Goal: Information Seeking & Learning: Learn about a topic

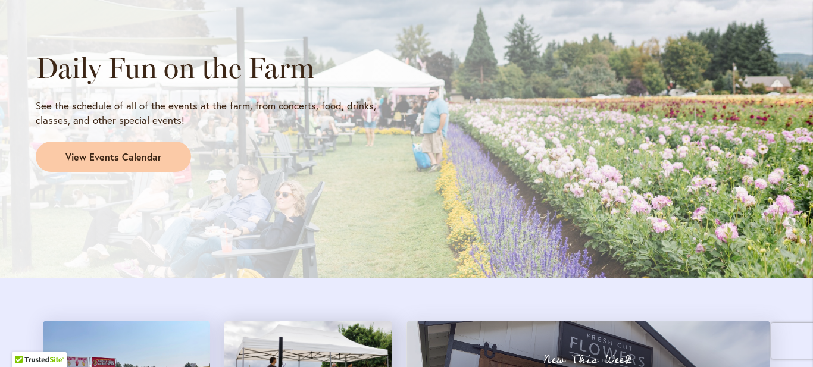
scroll to position [1024, 0]
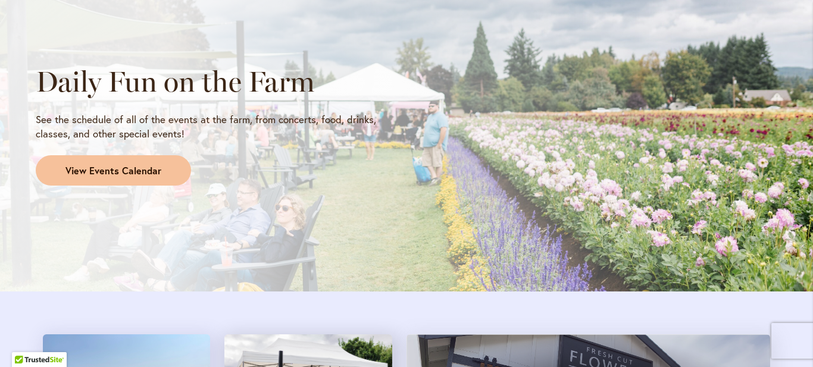
click at [130, 171] on span "View Events Calendar" at bounding box center [113, 171] width 96 height 14
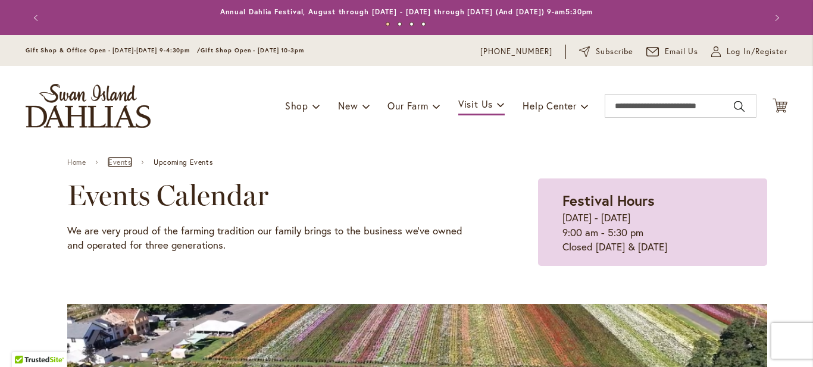
click at [119, 164] on link "Events" at bounding box center [119, 162] width 23 height 8
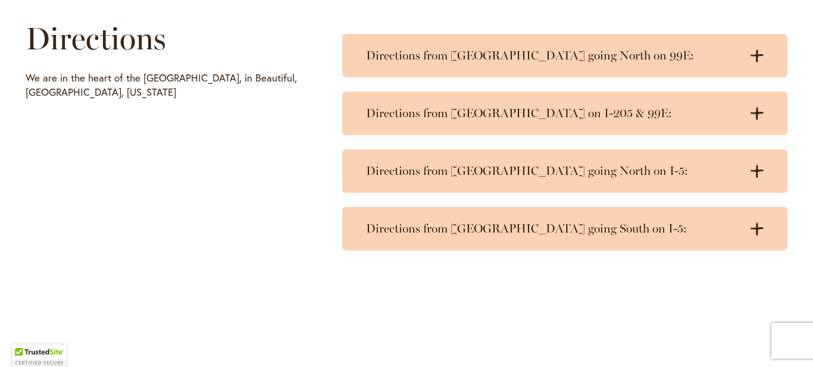
scroll to position [573, 0]
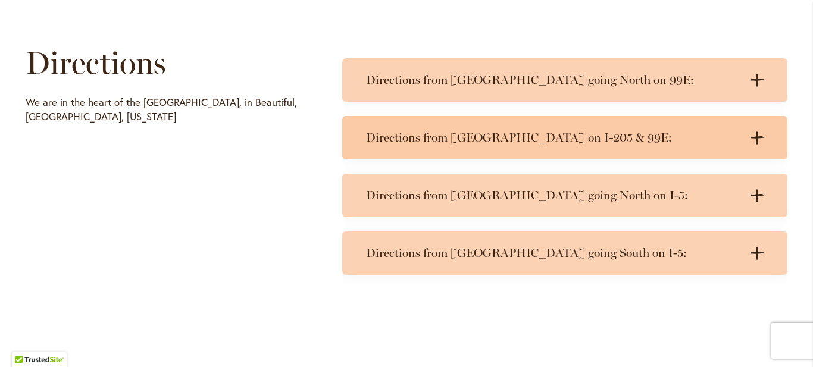
click at [465, 131] on h3 "Directions from Portland on I-205 & 99E:" at bounding box center [553, 137] width 374 height 15
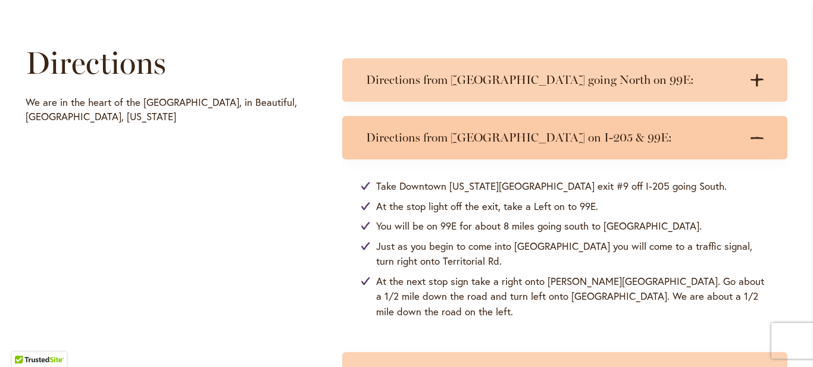
click at [605, 148] on div "Directions from Portland on I-205 & 99E: .cls-1 { fill: #3c2616; stroke-width: …" at bounding box center [564, 137] width 445 height 43
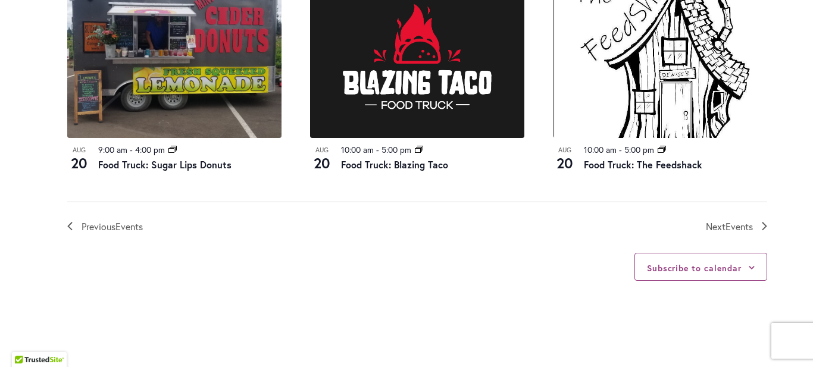
scroll to position [1451, 0]
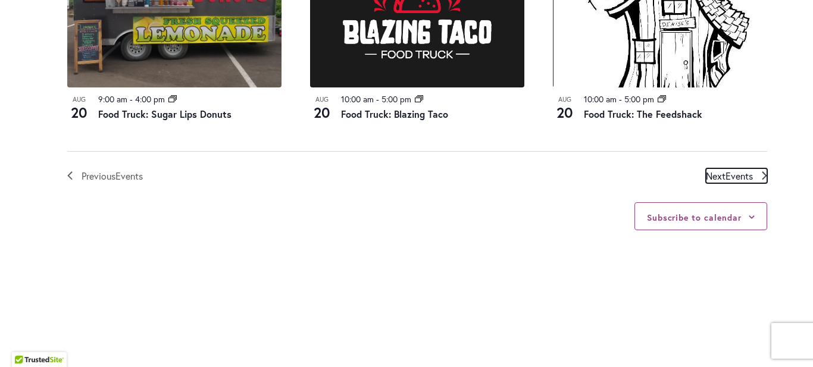
click at [729, 182] on span "Events" at bounding box center [738, 176] width 27 height 12
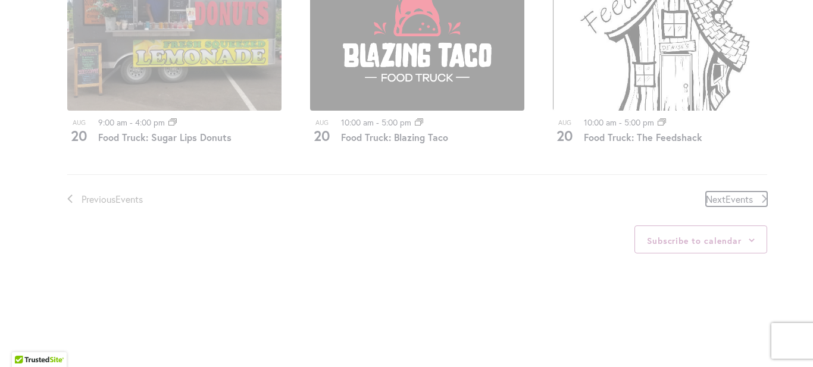
scroll to position [581, 0]
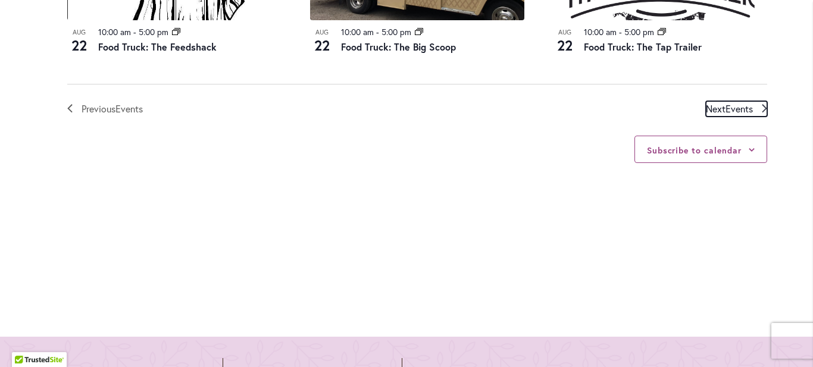
click at [736, 102] on span "Events" at bounding box center [738, 108] width 27 height 12
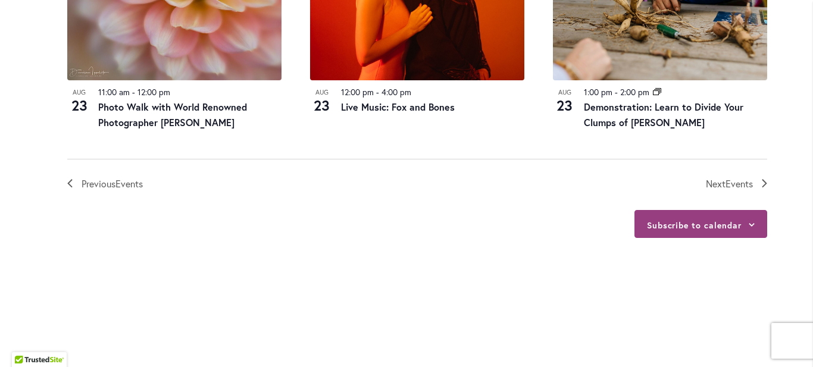
scroll to position [1467, 0]
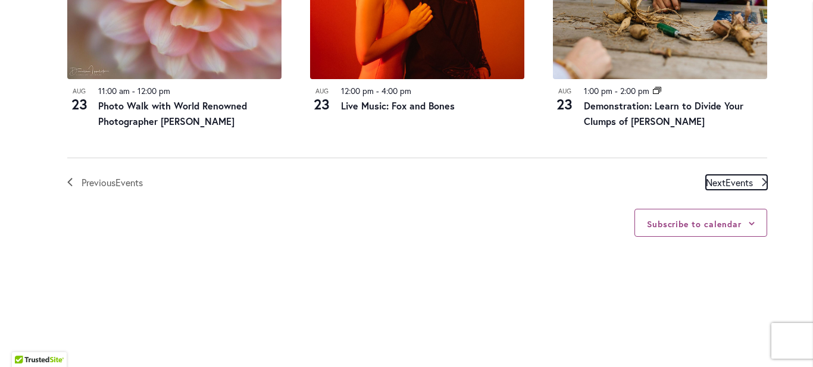
click at [738, 181] on span "Events" at bounding box center [738, 182] width 27 height 12
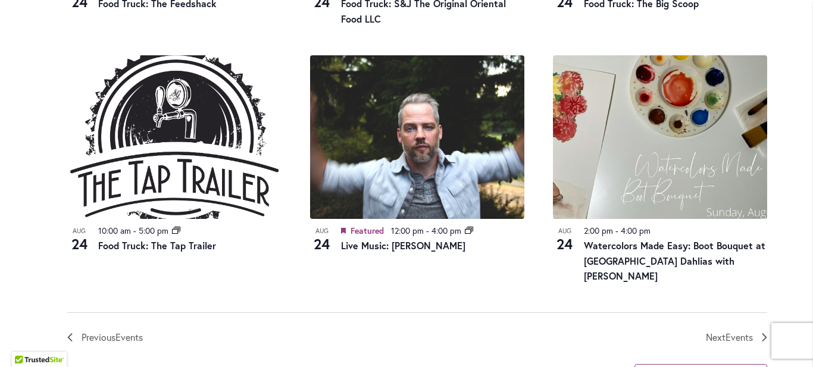
scroll to position [1436, 0]
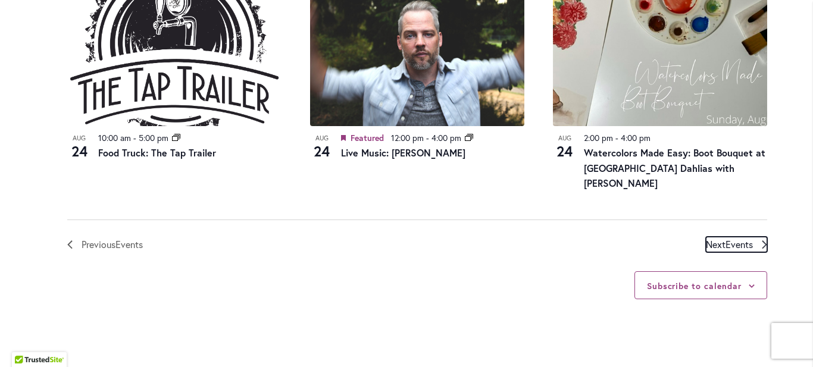
click at [745, 238] on span "Events" at bounding box center [738, 244] width 27 height 12
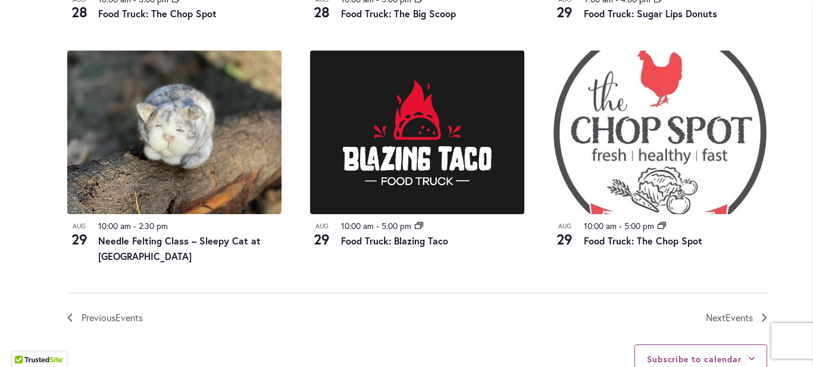
scroll to position [1388, 0]
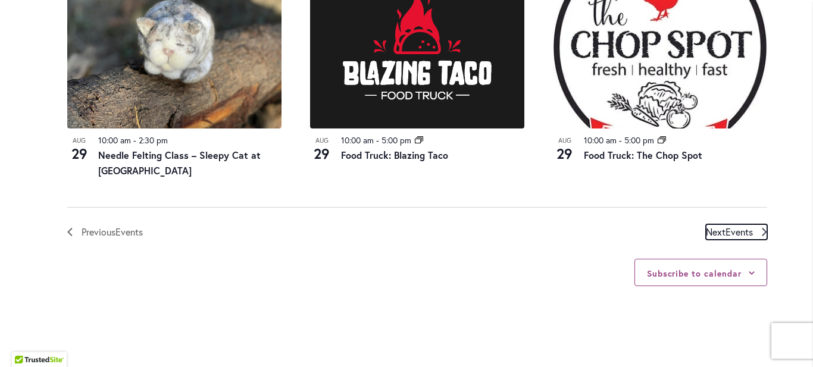
click at [751, 233] on span "Events" at bounding box center [738, 232] width 27 height 12
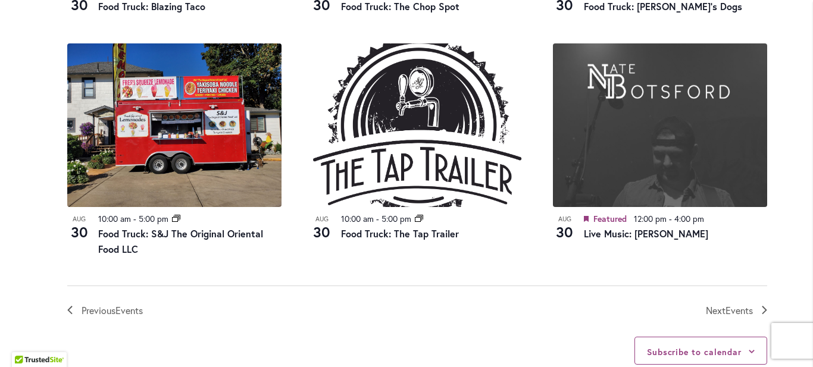
scroll to position [1524, 0]
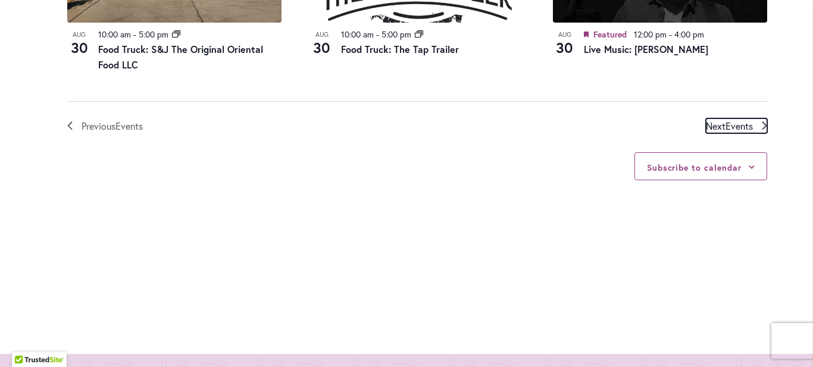
click at [739, 129] on span "Events" at bounding box center [738, 126] width 27 height 12
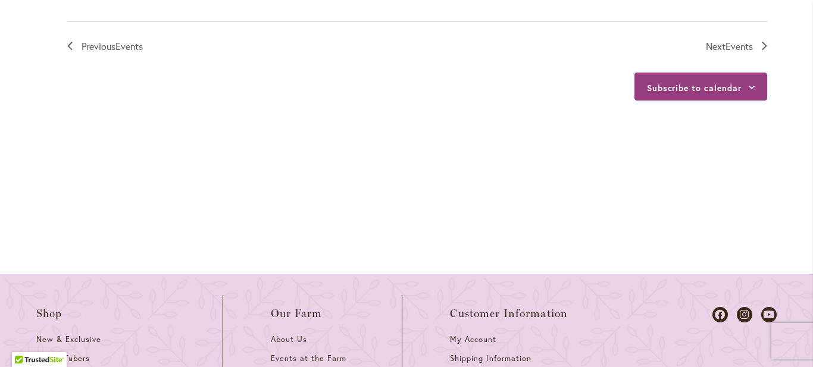
scroll to position [1600, 0]
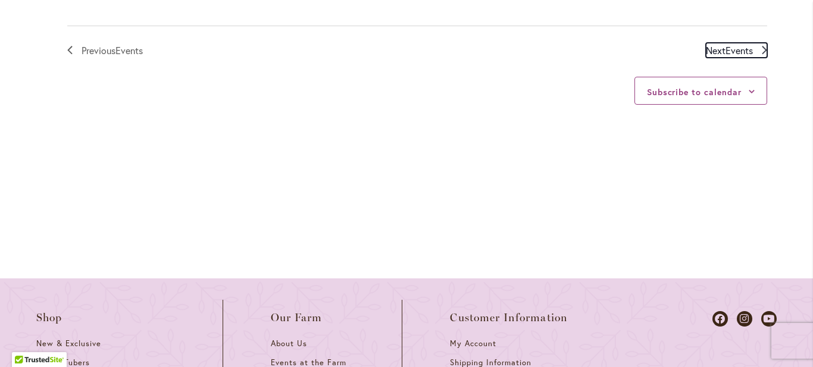
click at [733, 52] on span "Events" at bounding box center [738, 50] width 27 height 12
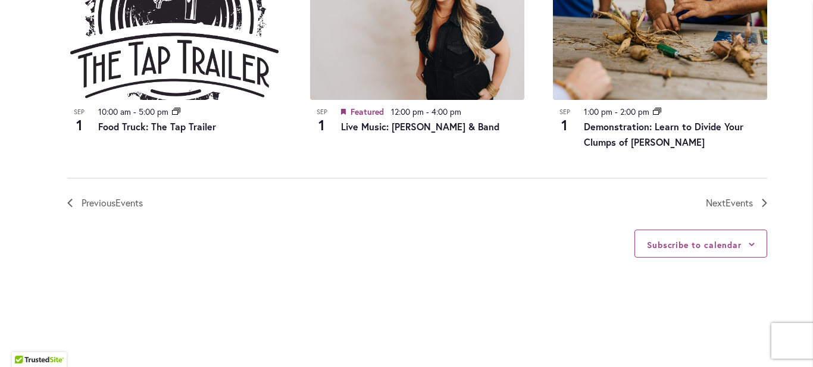
scroll to position [1486, 0]
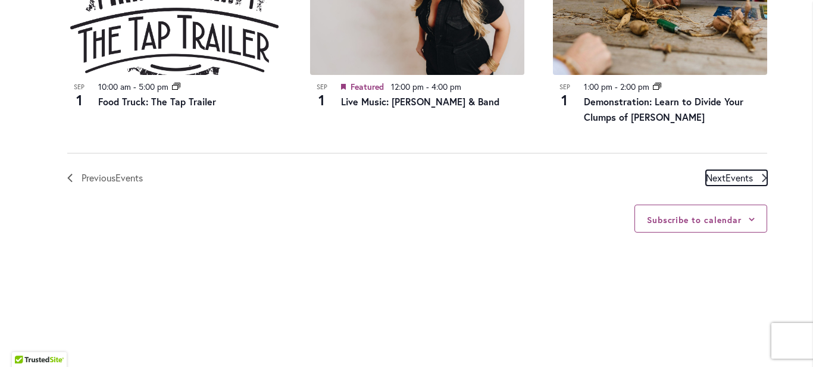
click at [722, 178] on span "Next Events" at bounding box center [729, 177] width 47 height 15
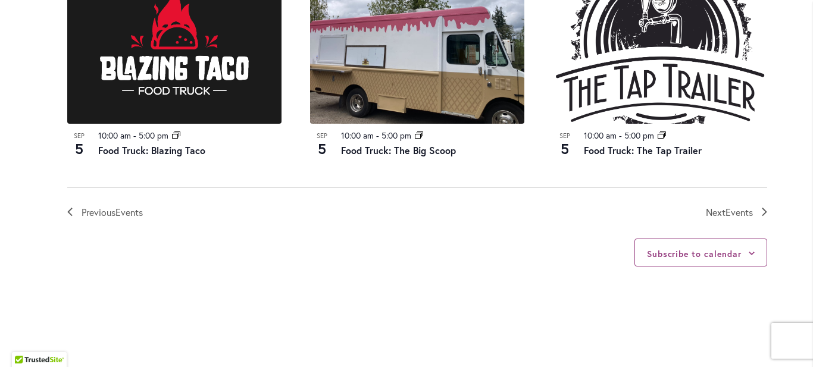
scroll to position [1538, 0]
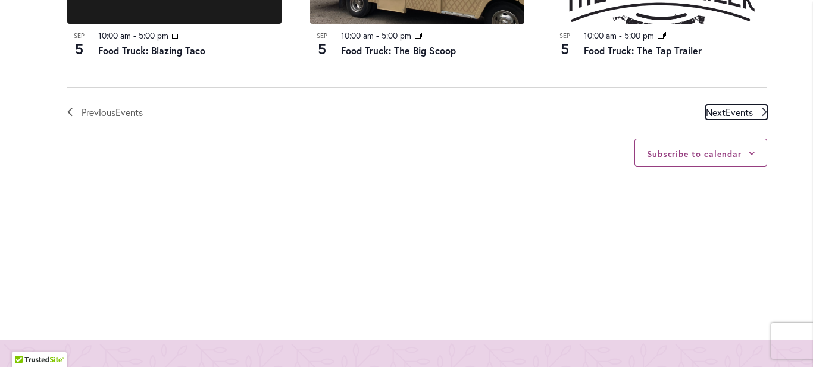
click at [734, 106] on span "Events" at bounding box center [738, 112] width 27 height 12
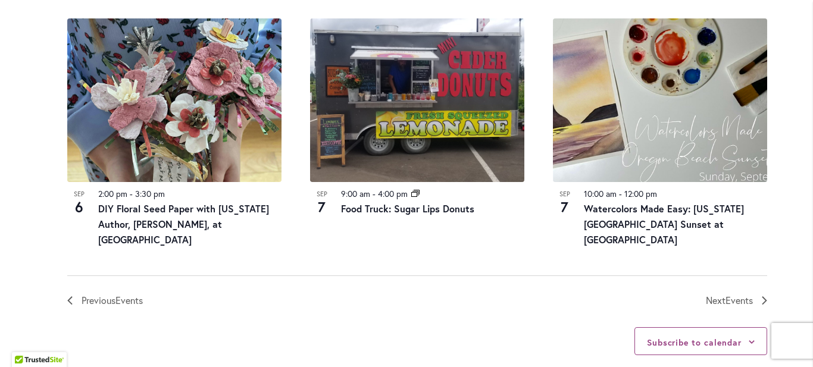
scroll to position [1489, 0]
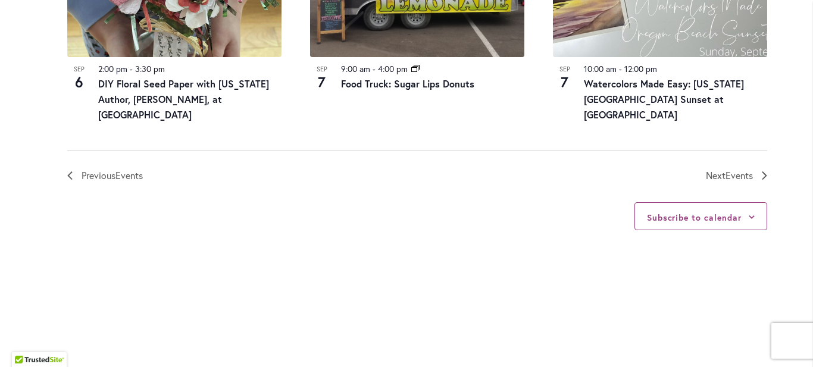
click at [741, 183] on div "Subscribe to calendar Google Calendar iCalendar Outlook 365 Outlook Live Export…" at bounding box center [417, 216] width 700 height 66
click at [742, 169] on span "Events" at bounding box center [738, 175] width 27 height 12
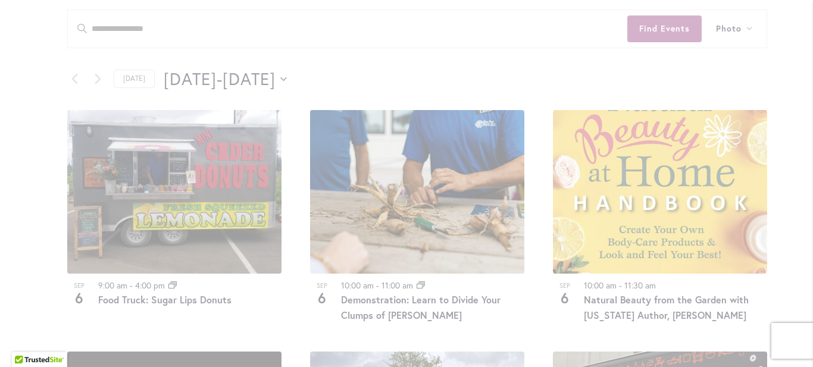
scroll to position [597, 0]
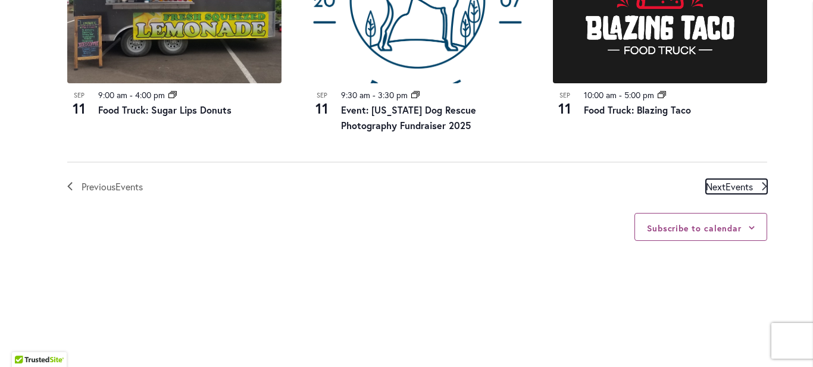
click at [746, 183] on span "Events" at bounding box center [738, 186] width 27 height 12
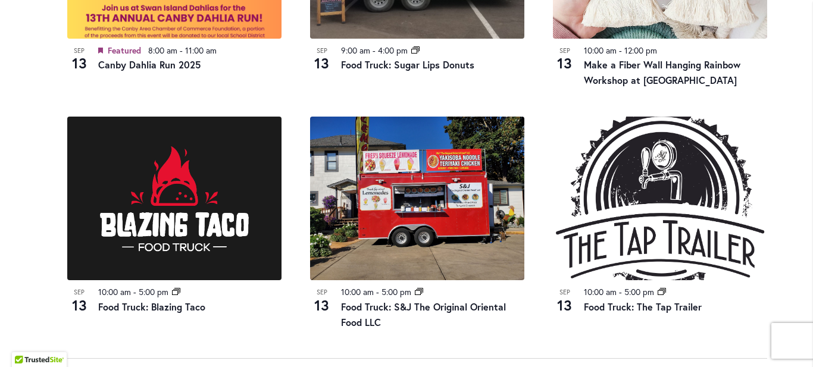
scroll to position [1634, 0]
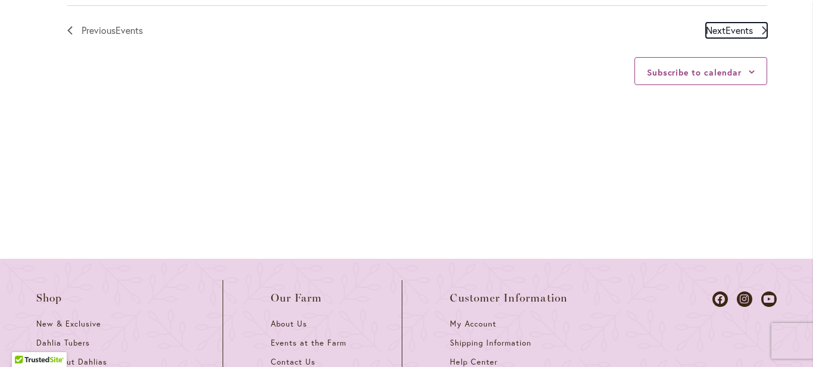
click at [728, 31] on span "Events" at bounding box center [738, 30] width 27 height 12
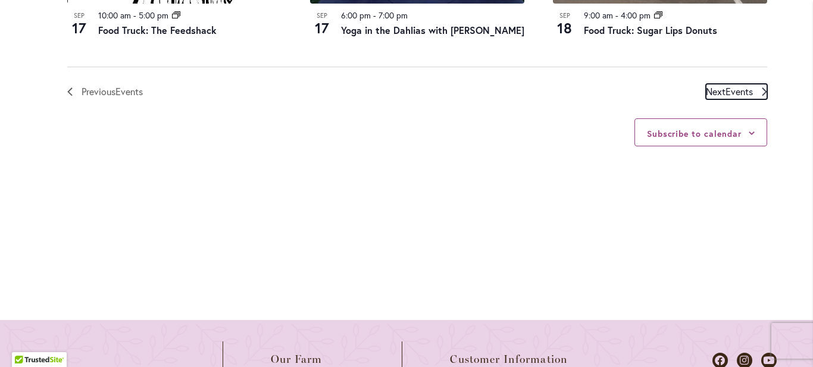
click at [724, 84] on span "Next Events" at bounding box center [729, 91] width 47 height 15
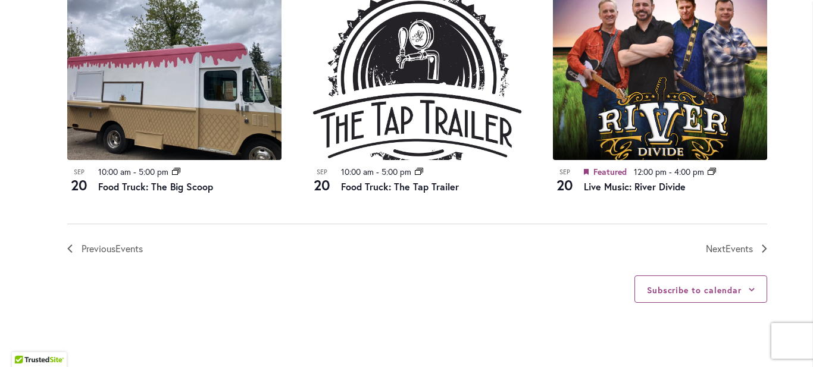
scroll to position [1370, 0]
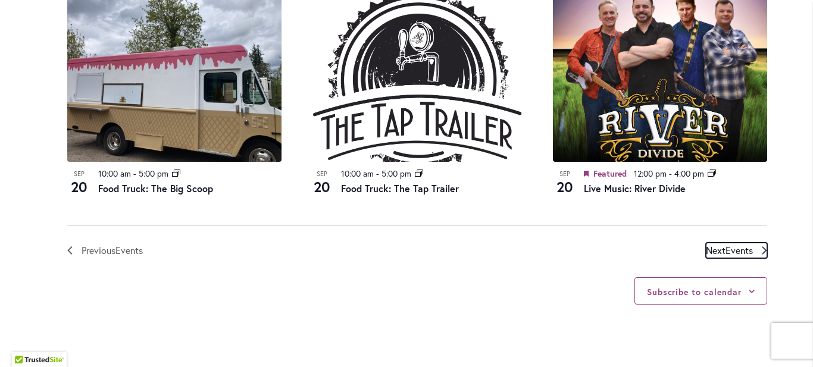
click at [728, 249] on span "Events" at bounding box center [738, 250] width 27 height 12
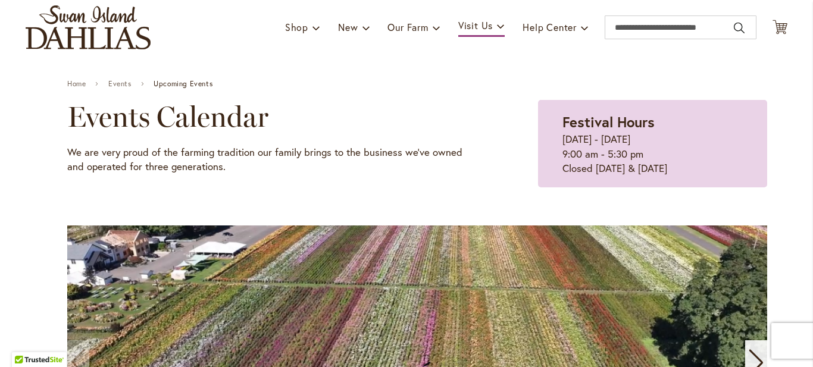
scroll to position [0, 0]
